Goal: Information Seeking & Learning: Check status

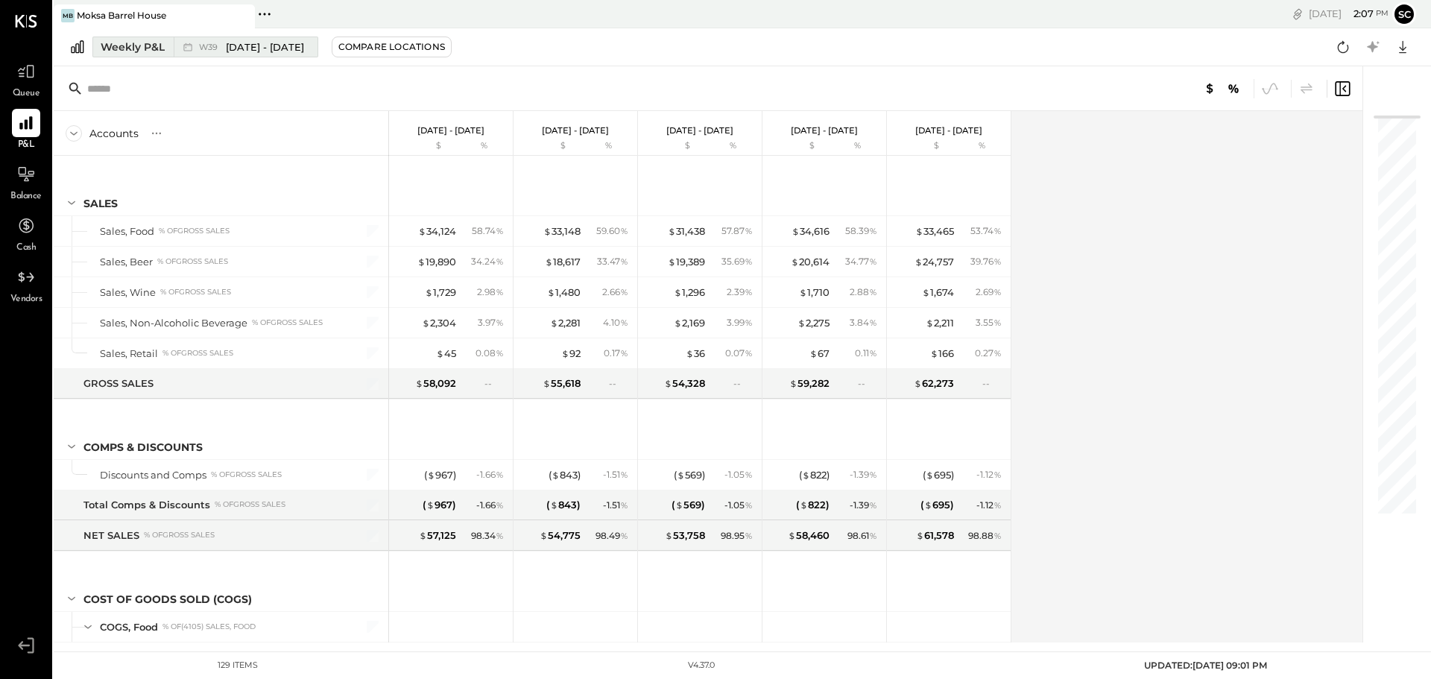
click at [156, 48] on div "Weekly P&L" at bounding box center [133, 47] width 64 height 15
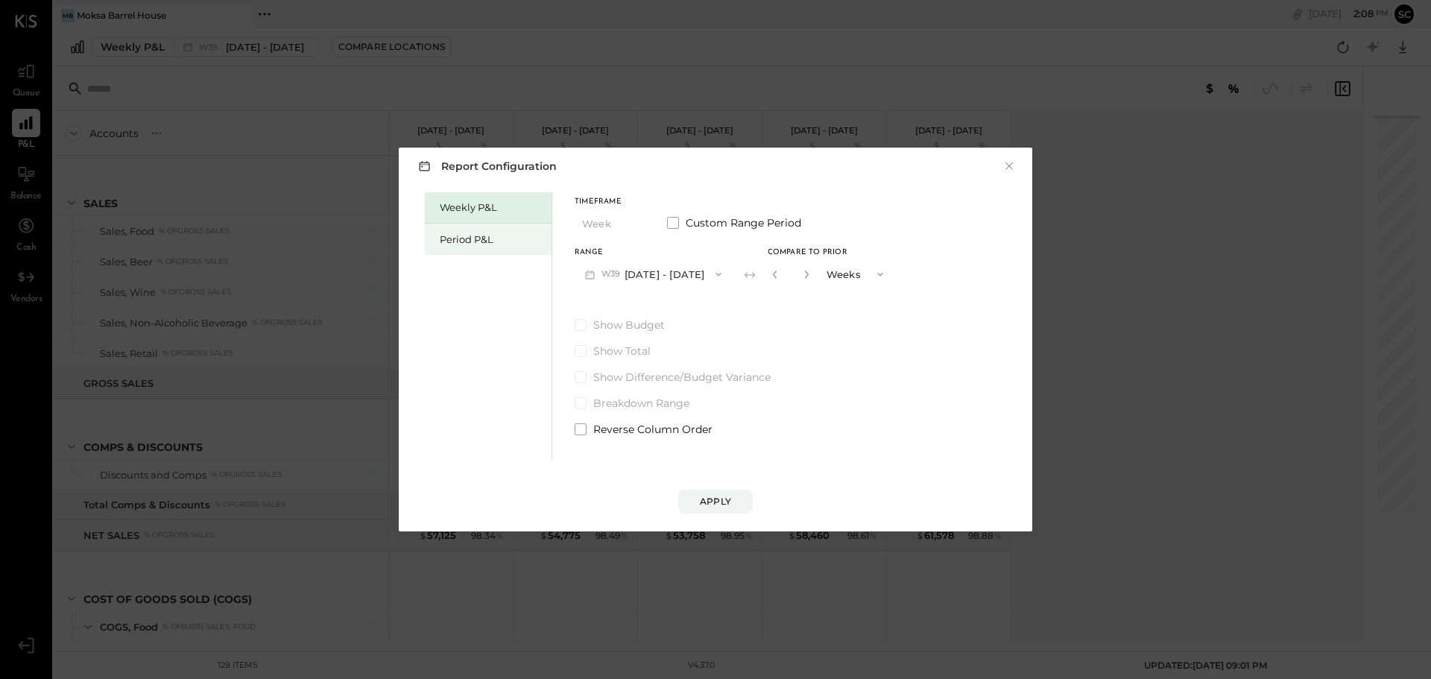
click at [479, 239] on div "Period P&L" at bounding box center [492, 240] width 104 height 14
click at [716, 501] on div "Apply" at bounding box center [715, 501] width 31 height 13
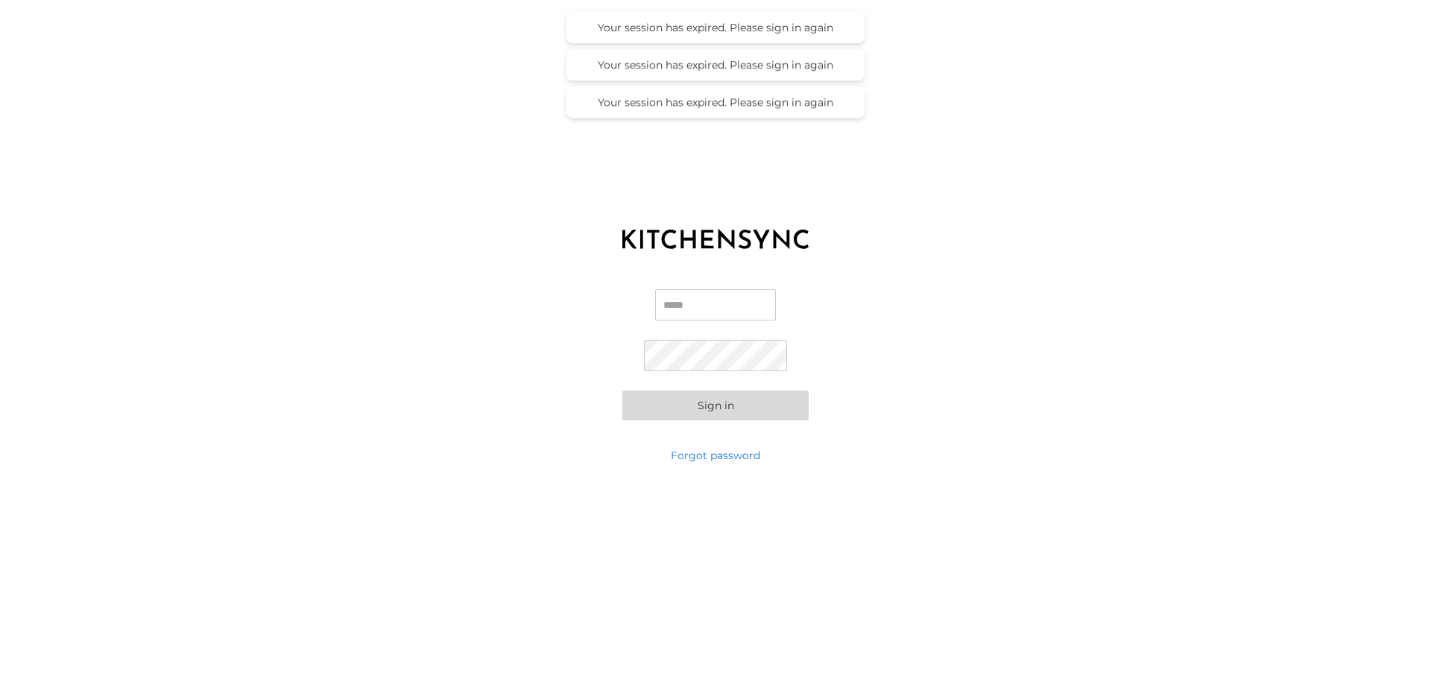
click at [680, 307] on input "Email" at bounding box center [715, 304] width 121 height 31
type input "**********"
click at [722, 412] on button "Sign in" at bounding box center [715, 406] width 186 height 30
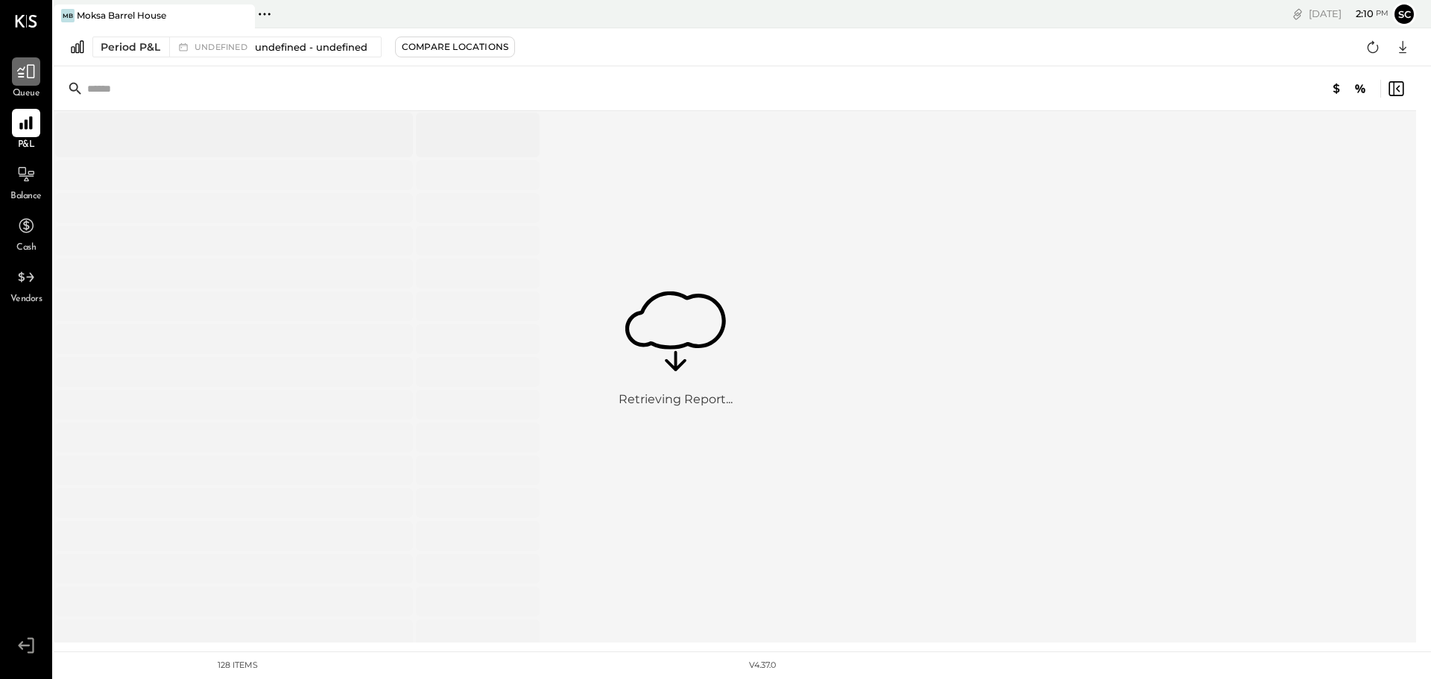
click at [22, 76] on icon at bounding box center [26, 72] width 18 height 14
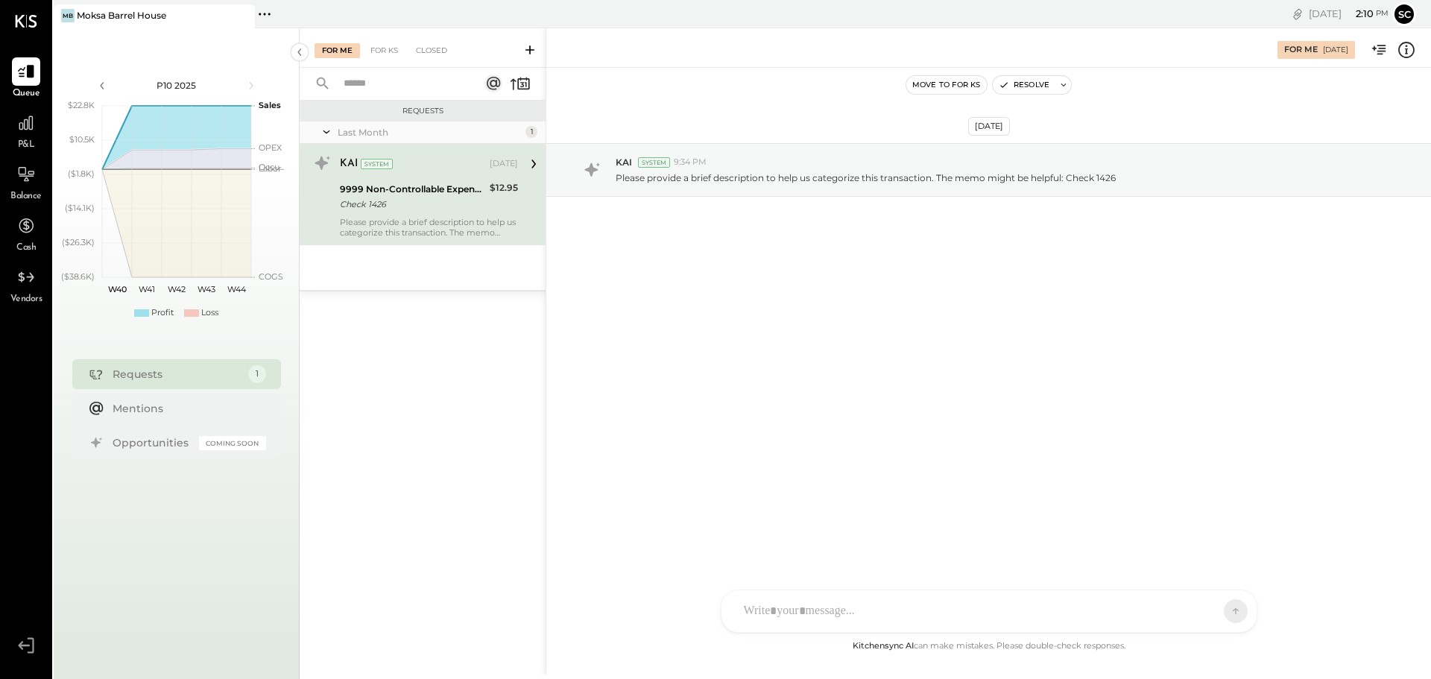
click at [529, 162] on icon at bounding box center [533, 163] width 19 height 19
click at [487, 180] on div "9999 Non-Controllable Expenses:Other Income and Expenses:To Be Classified P&L C…" at bounding box center [429, 196] width 178 height 33
click at [517, 161] on div "Sep 23, 2025" at bounding box center [504, 164] width 28 height 12
click at [534, 163] on icon at bounding box center [533, 163] width 4 height 9
click at [429, 203] on div "Check 1426" at bounding box center [412, 204] width 145 height 15
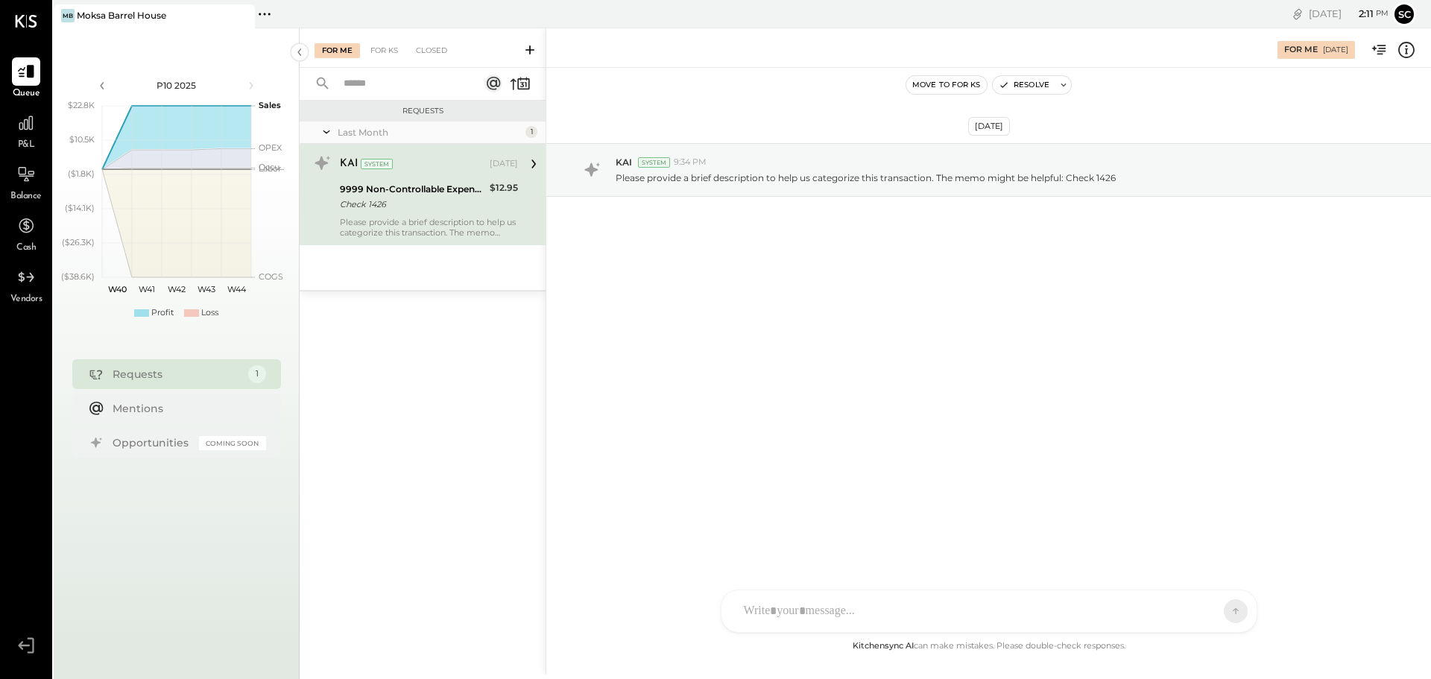
click at [797, 610] on div "ID Iris Del Rocio Albarrán Millán M molly S scott MB Manoj Bhagat Use Shift + R…" at bounding box center [989, 611] width 537 height 43
click at [1215, 607] on button at bounding box center [1207, 610] width 54 height 22
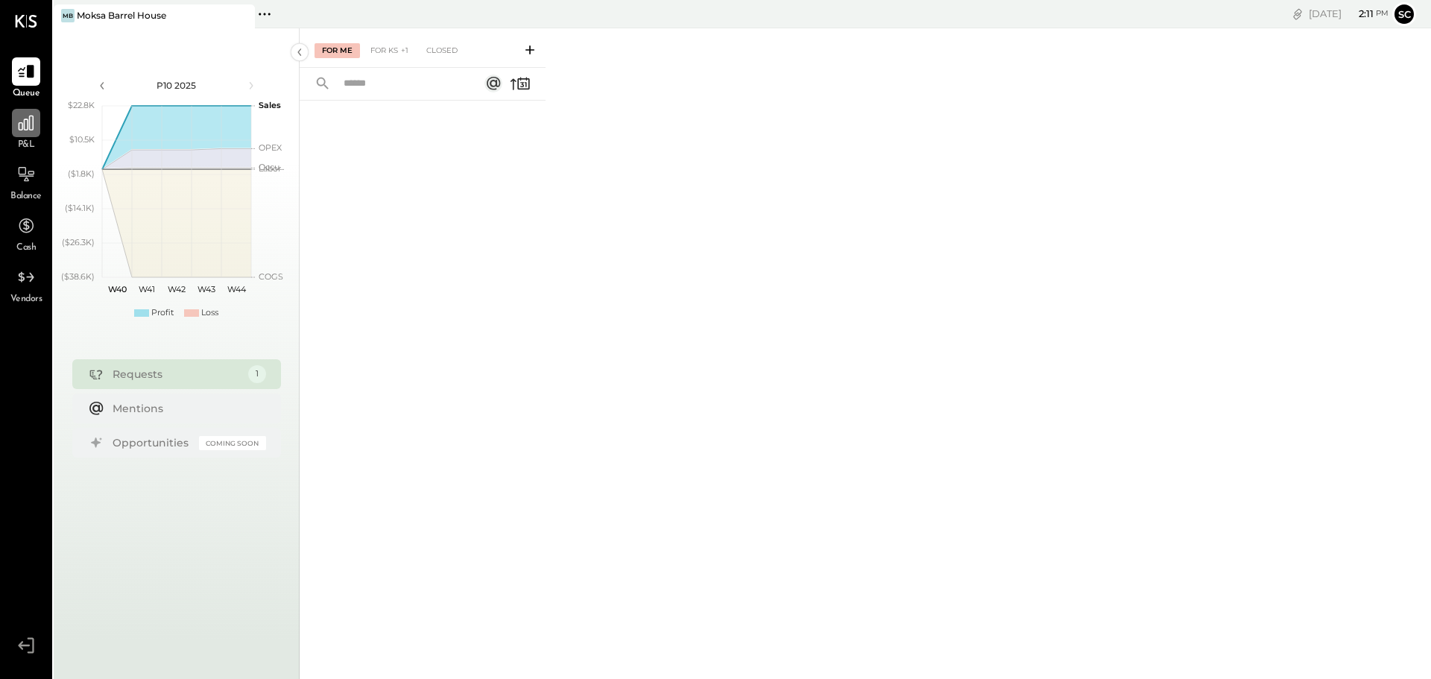
click at [37, 127] on div at bounding box center [26, 123] width 28 height 28
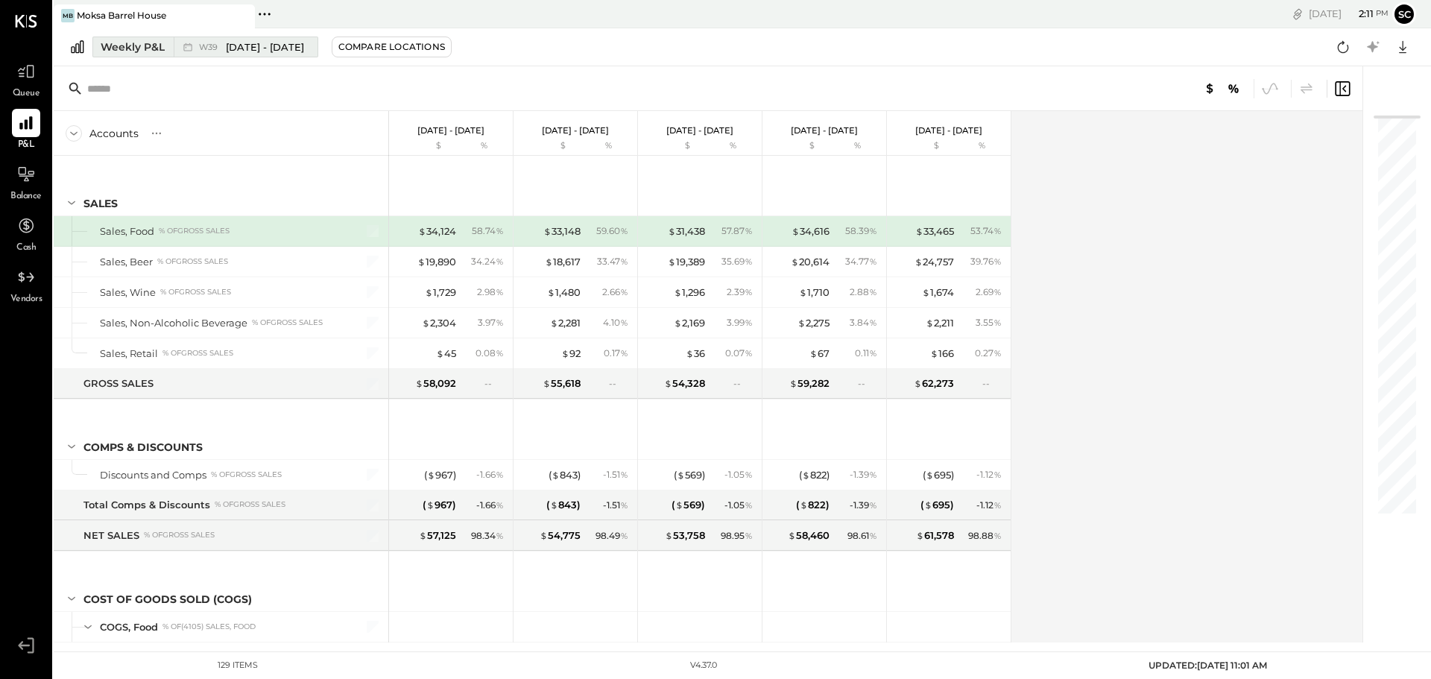
click at [129, 42] on div "Weekly P&L" at bounding box center [133, 47] width 64 height 15
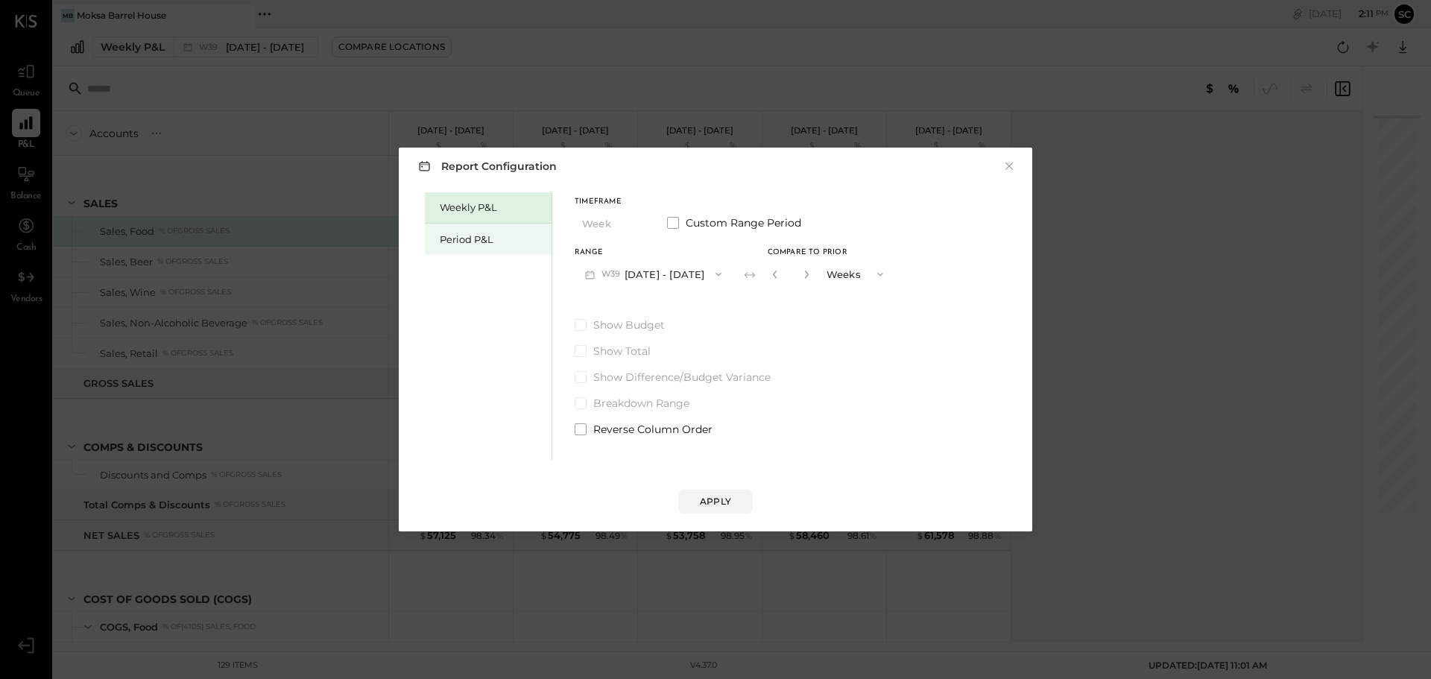
click at [470, 236] on div "Period P&L" at bounding box center [492, 240] width 104 height 14
click at [722, 503] on div "Apply" at bounding box center [715, 501] width 31 height 13
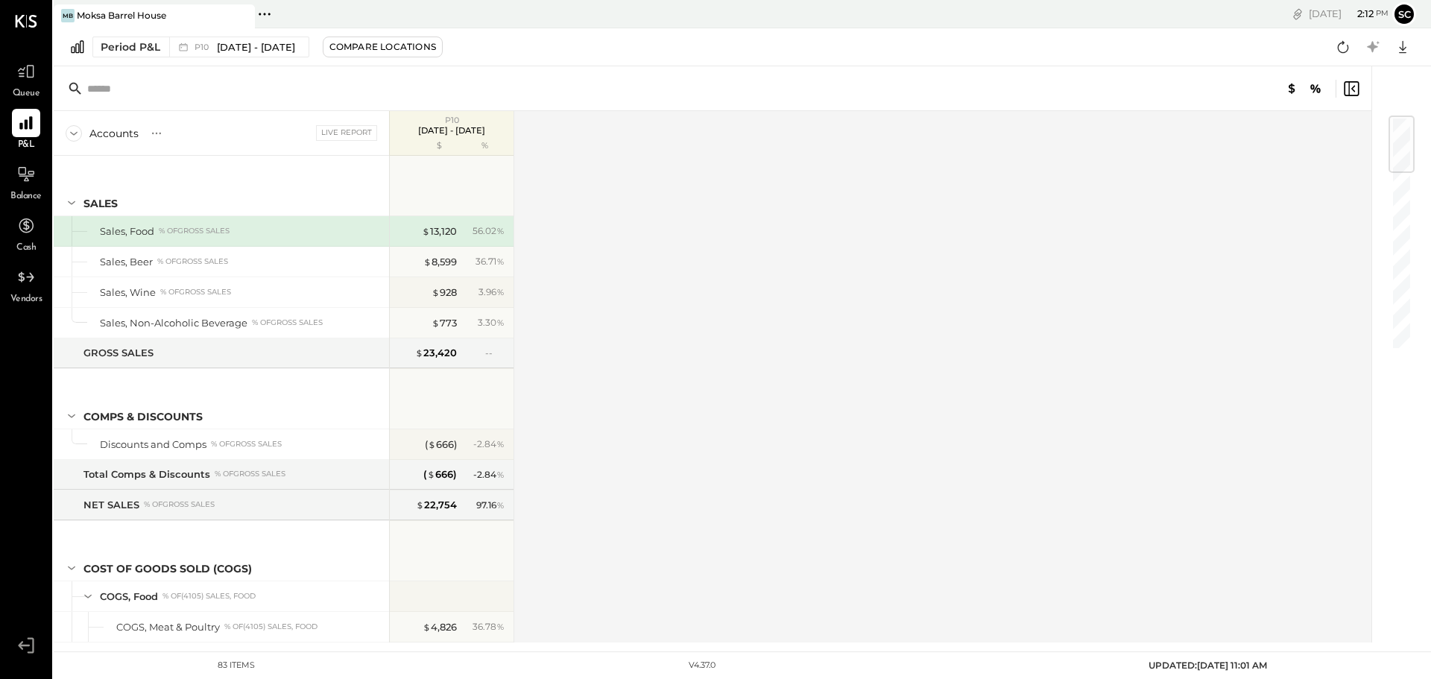
click at [34, 21] on icon at bounding box center [27, 21] width 22 height 13
